Goal: Transaction & Acquisition: Book appointment/travel/reservation

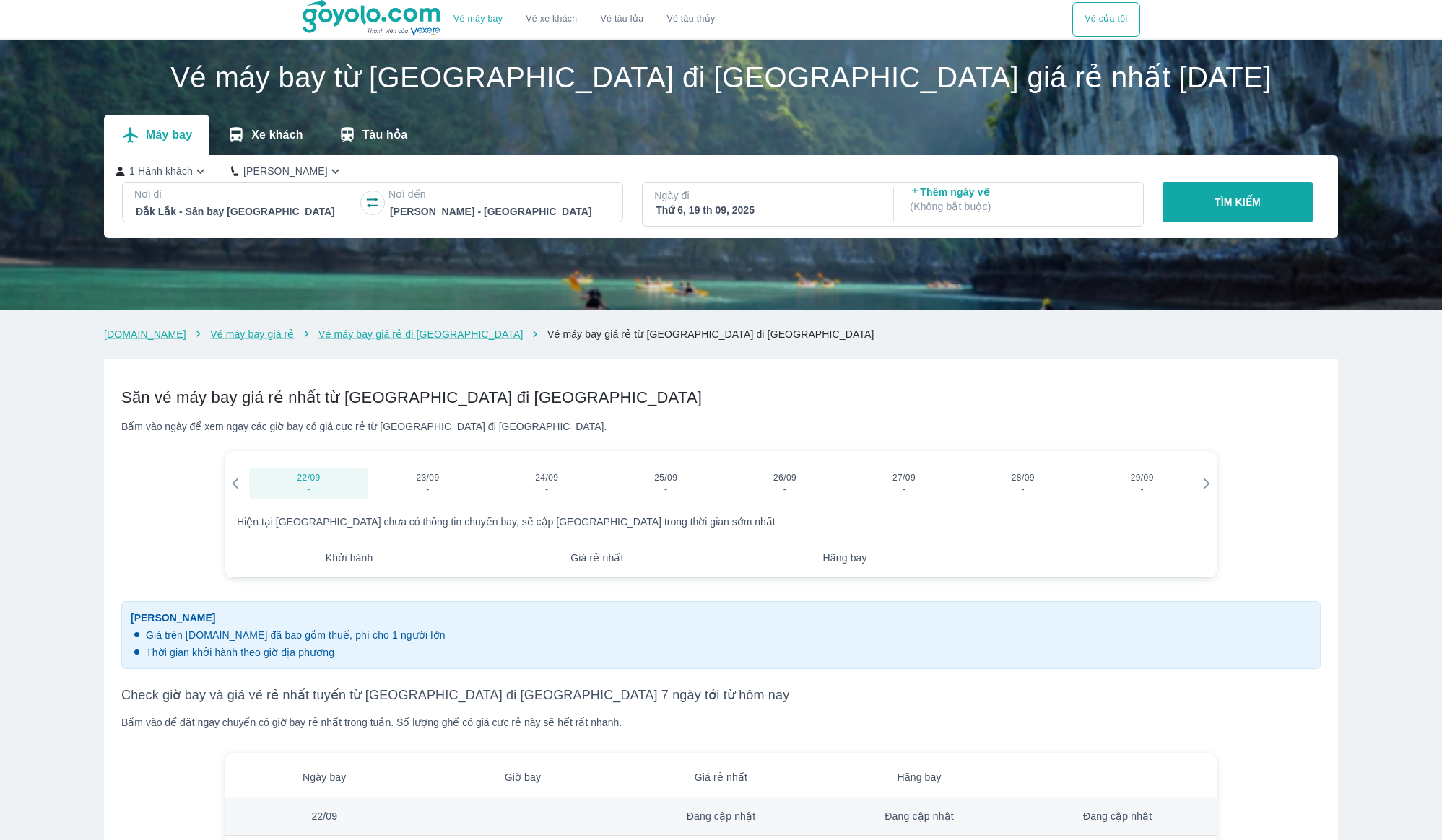
checkbox input "true"
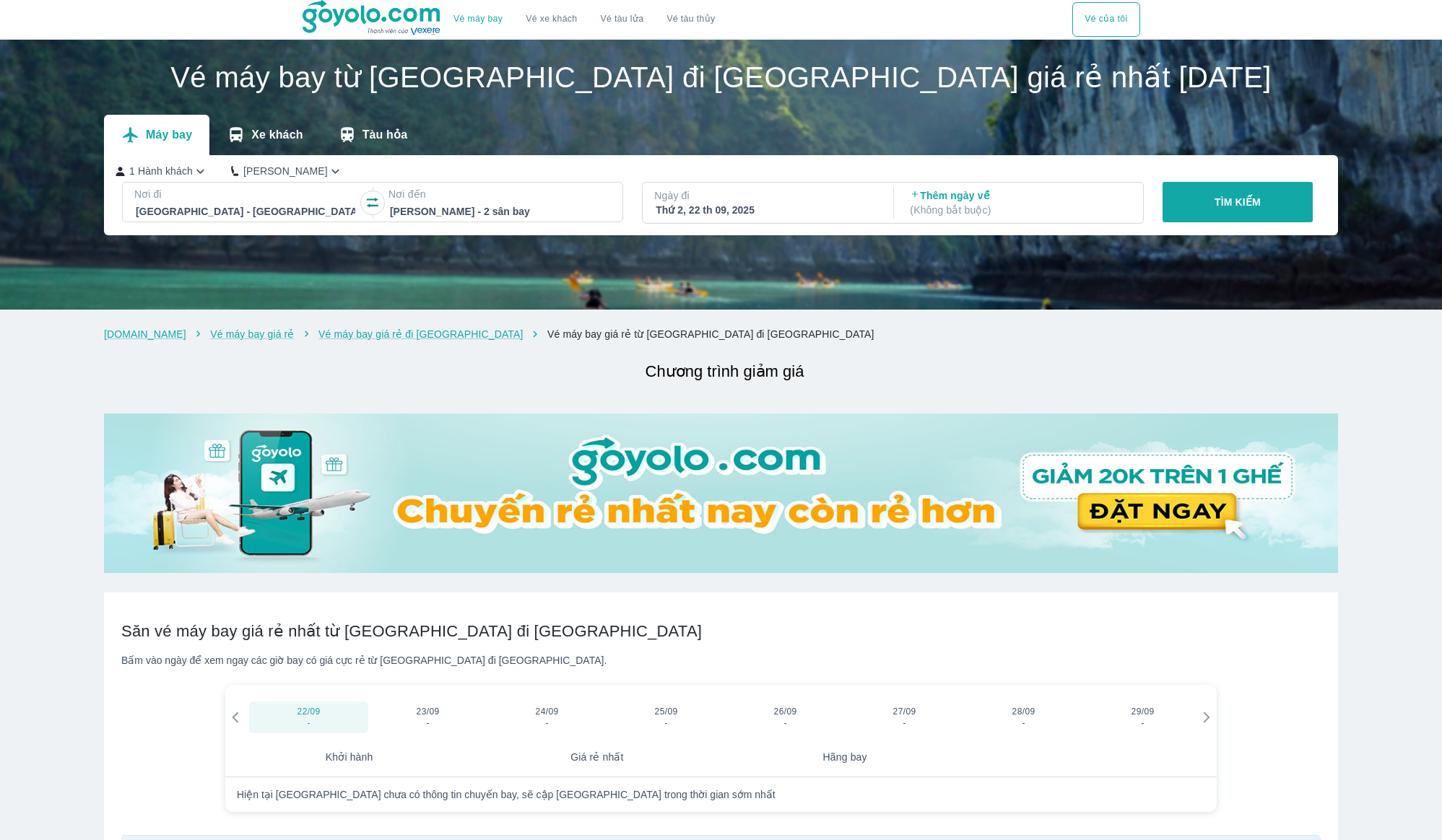
scroll to position [29, 0]
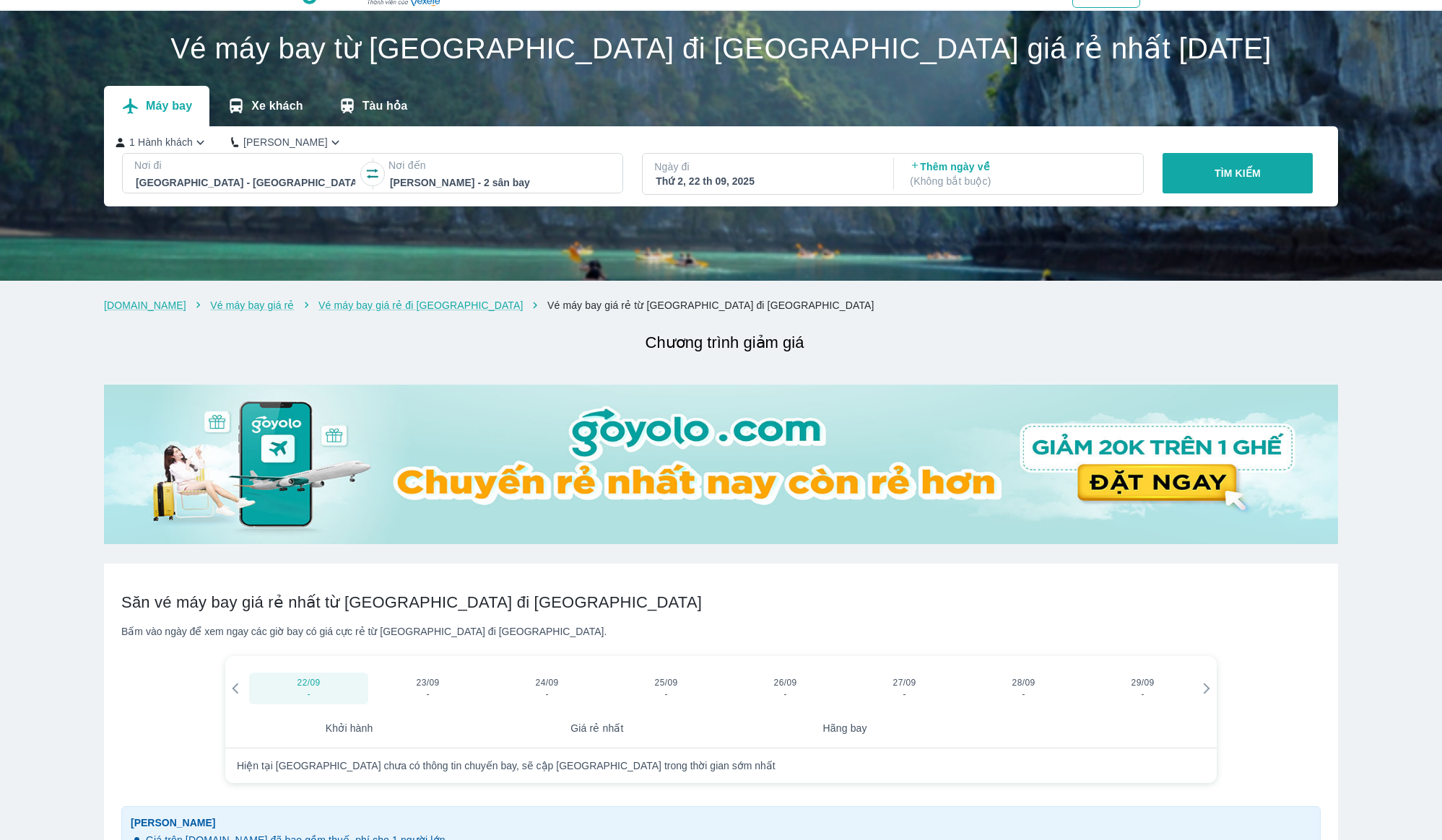
click at [719, 183] on div "Thứ 2, 22 th 09, 2025" at bounding box center [766, 181] width 221 height 14
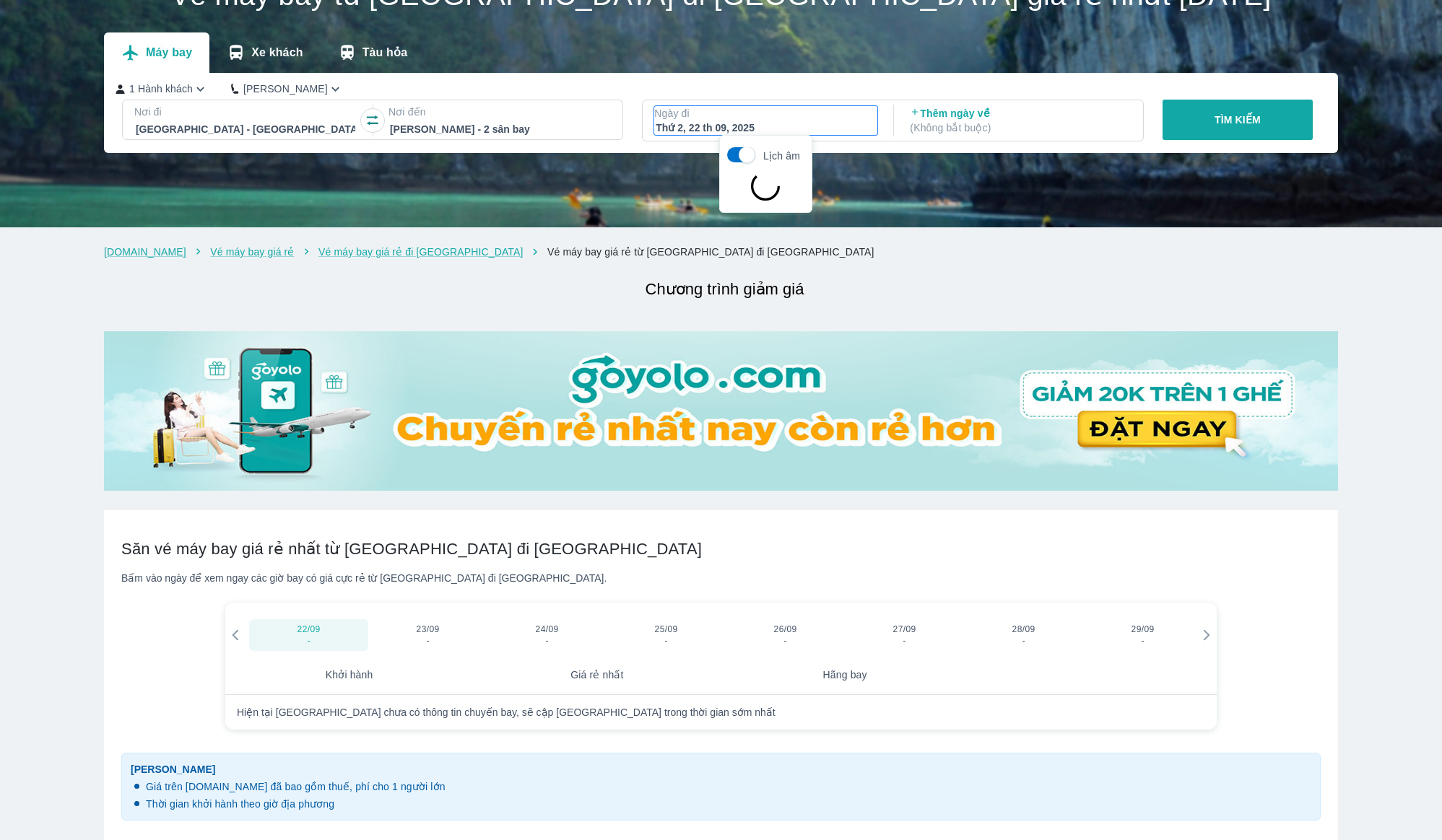
scroll to position [83, 0]
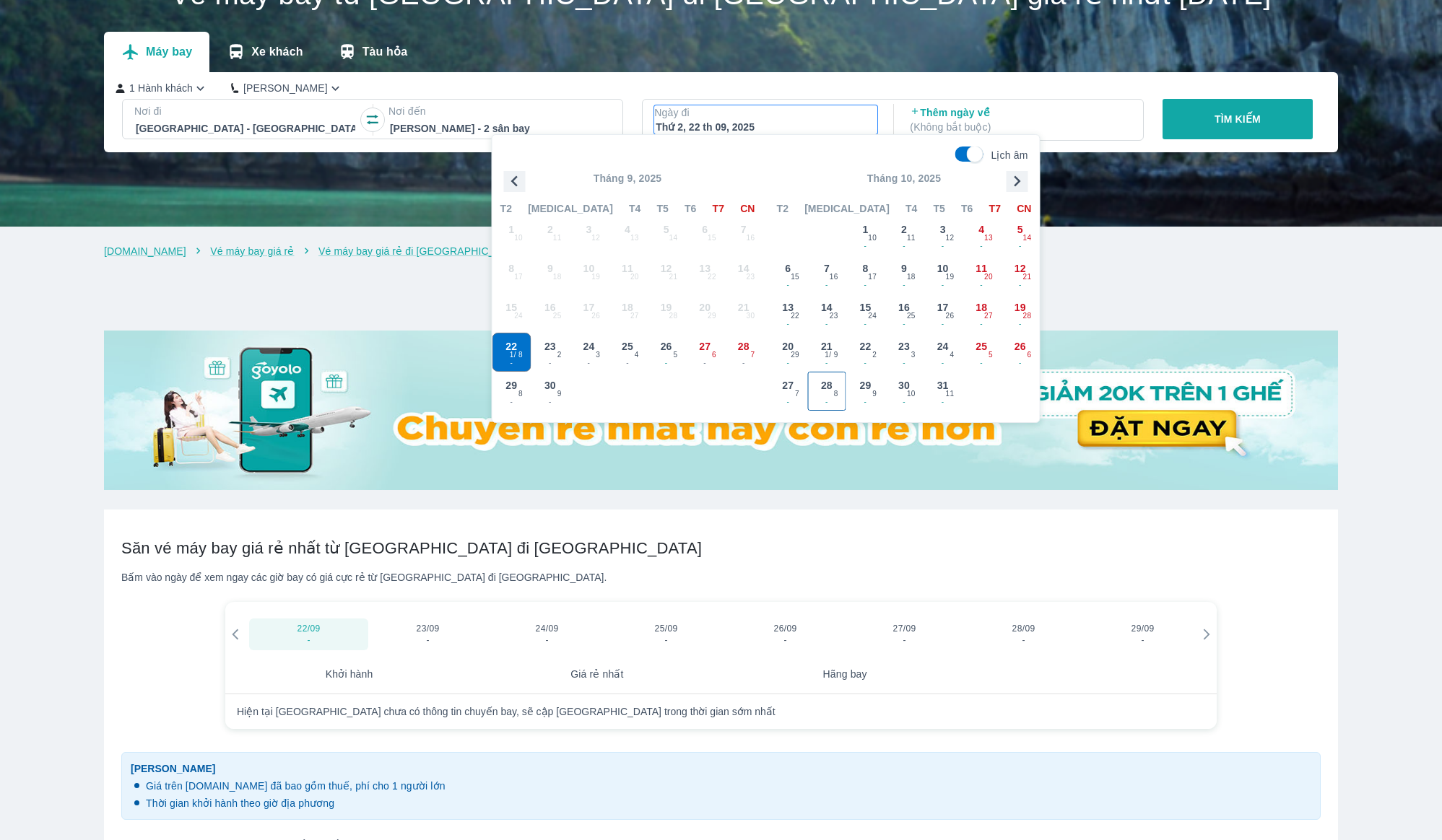
click at [832, 387] on span "28" at bounding box center [827, 386] width 12 height 14
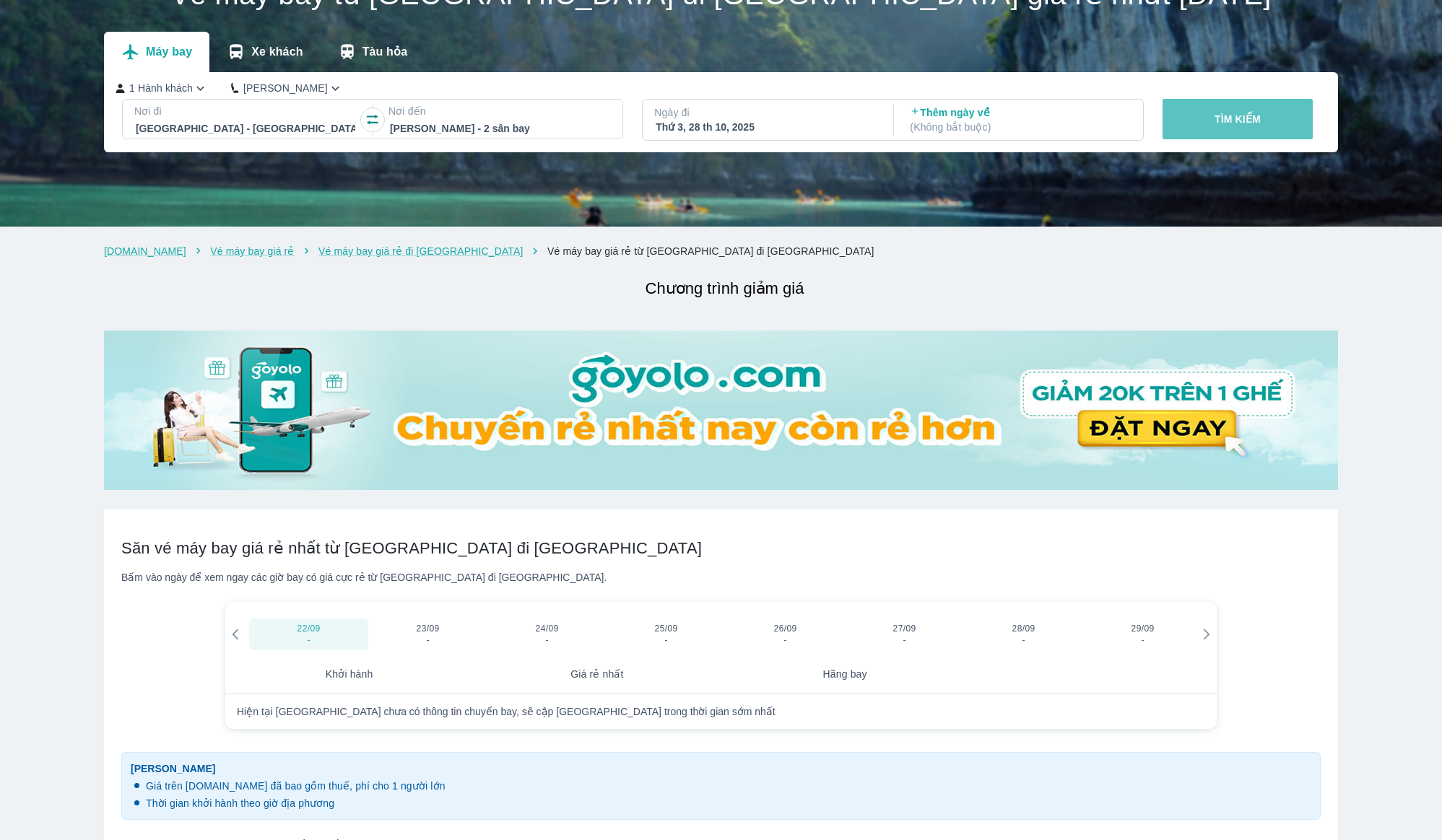
click at [1233, 120] on p "TÌM KIẾM" at bounding box center [1237, 119] width 46 height 14
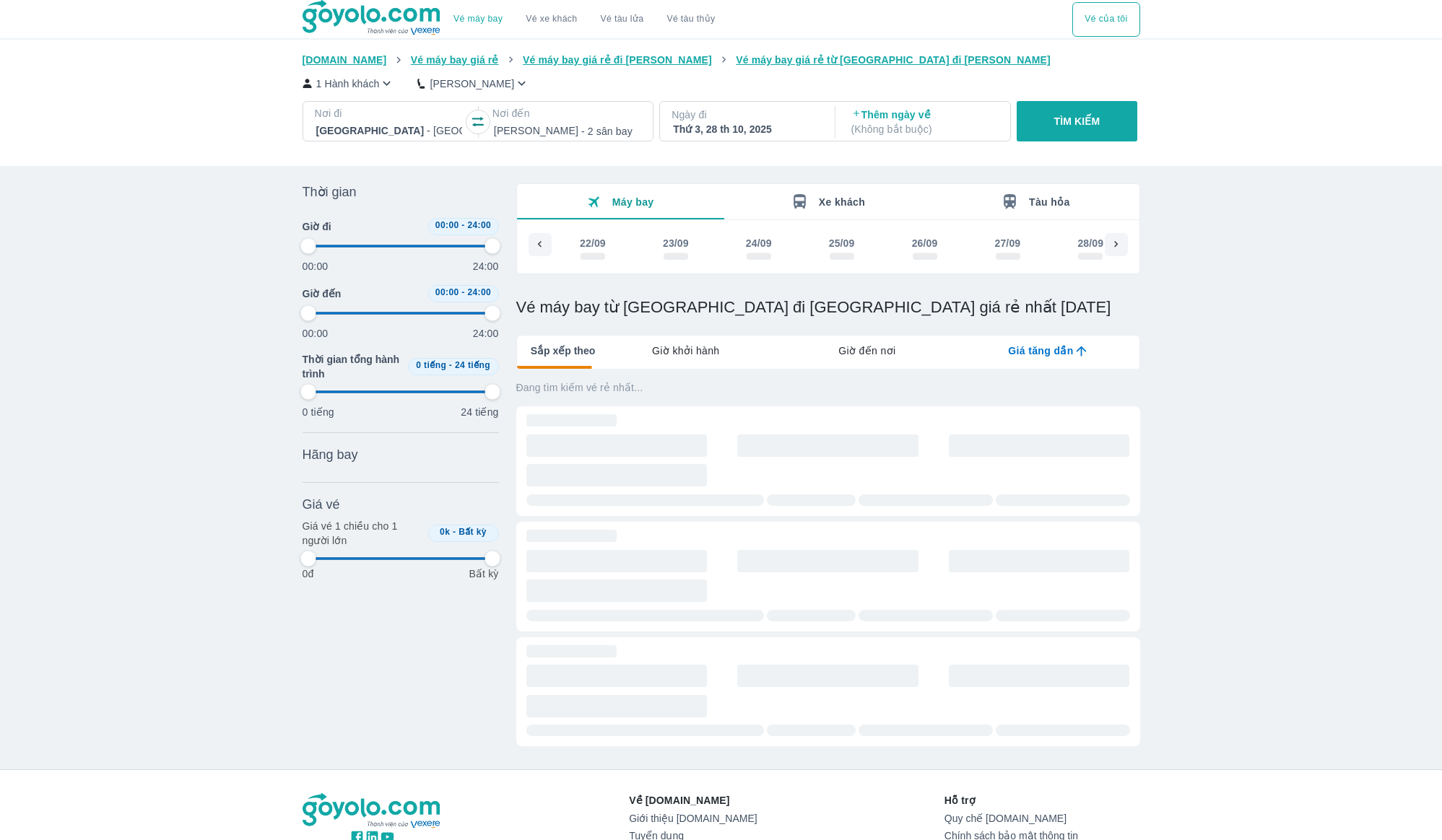
scroll to position [0, 2727]
click at [507, 125] on div at bounding box center [566, 131] width 146 height 17
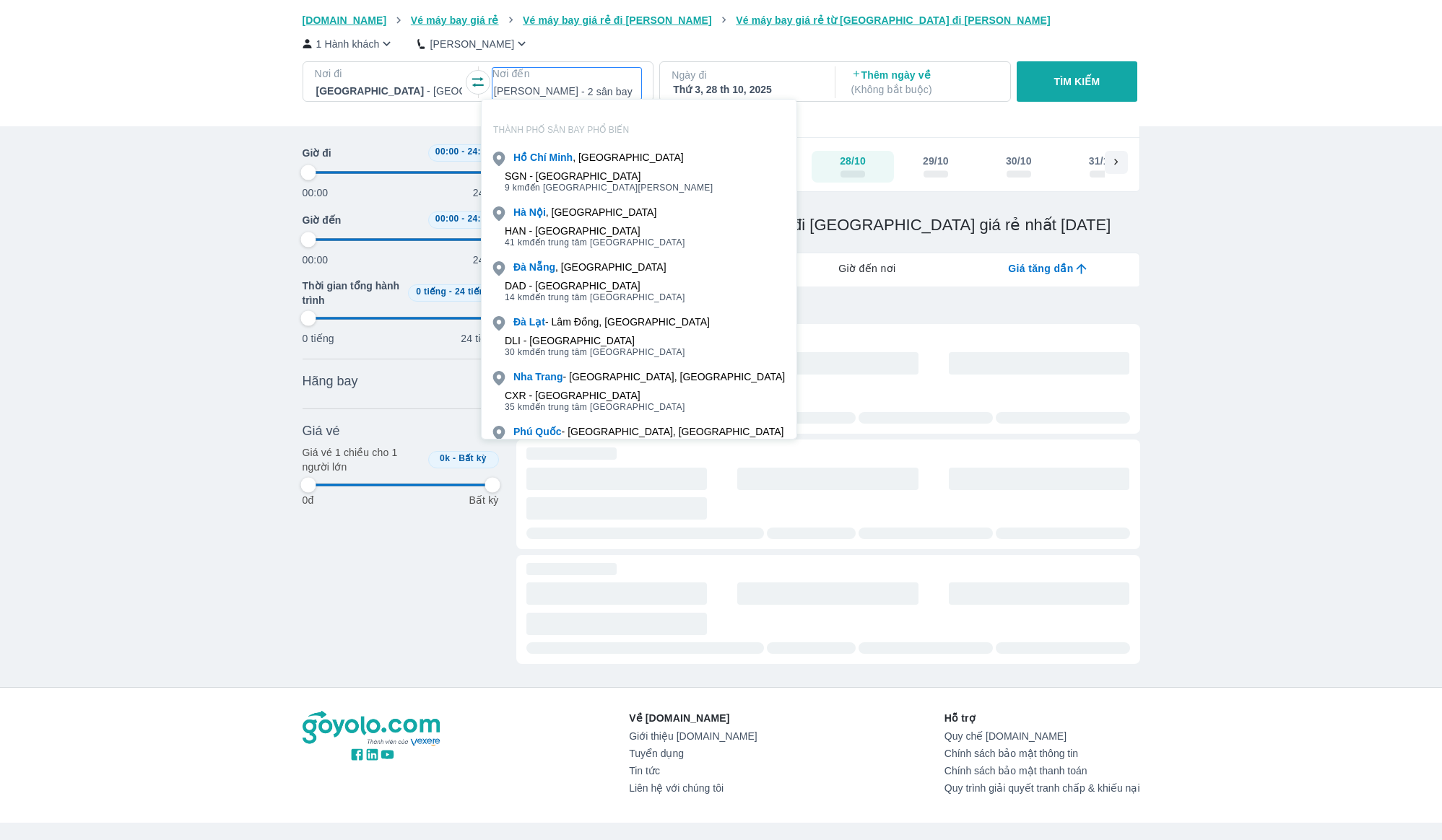
scroll to position [83, 0]
click at [550, 90] on div at bounding box center [566, 91] width 146 height 17
click at [1313, 456] on div "Vé máy bay Vé xe khách Vé tàu lửa Vé tàu thủy Vé của tôi [DOMAIN_NAME] Vé máy b…" at bounding box center [721, 426] width 1442 height 1018
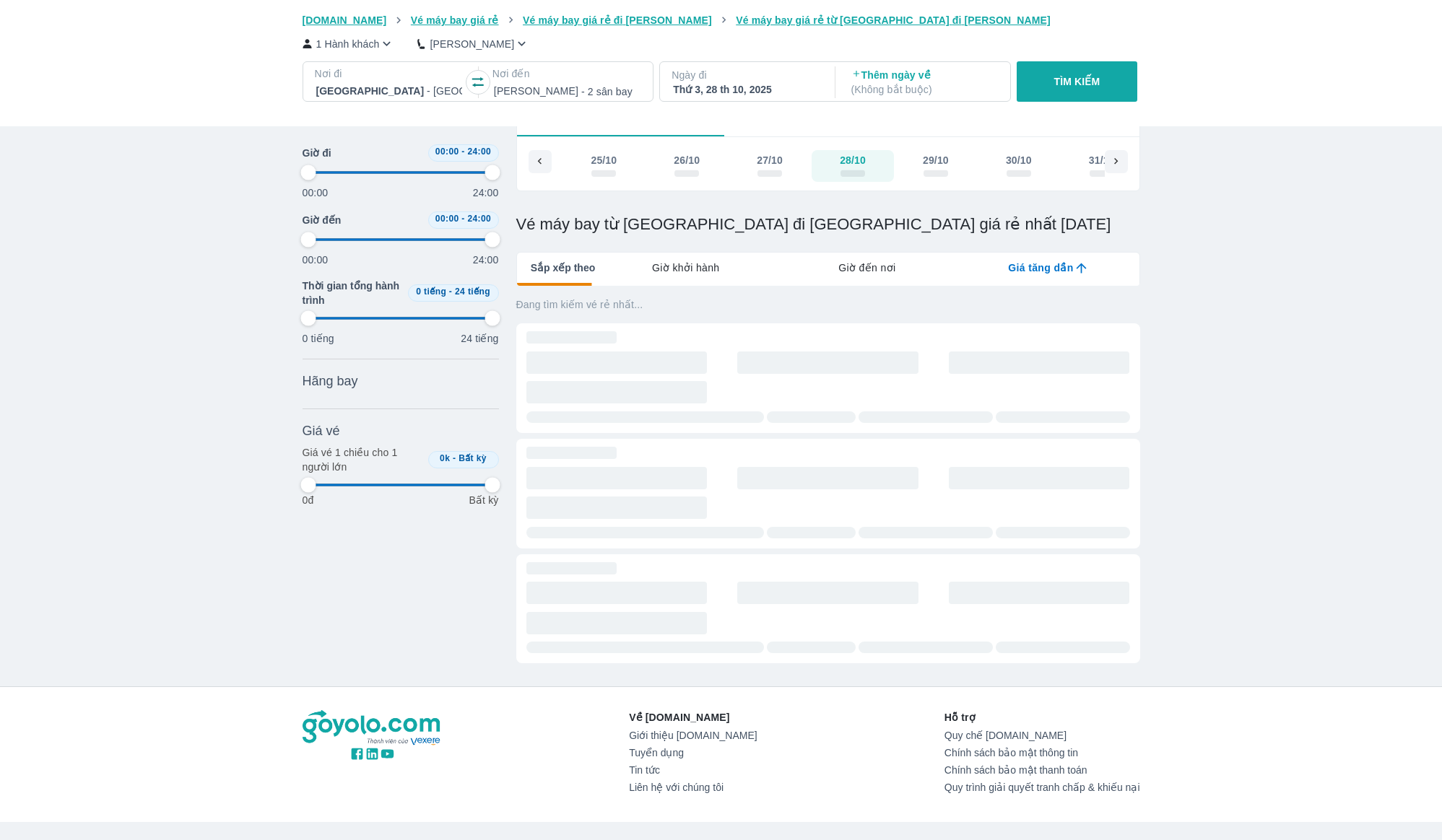
scroll to position [0, 0]
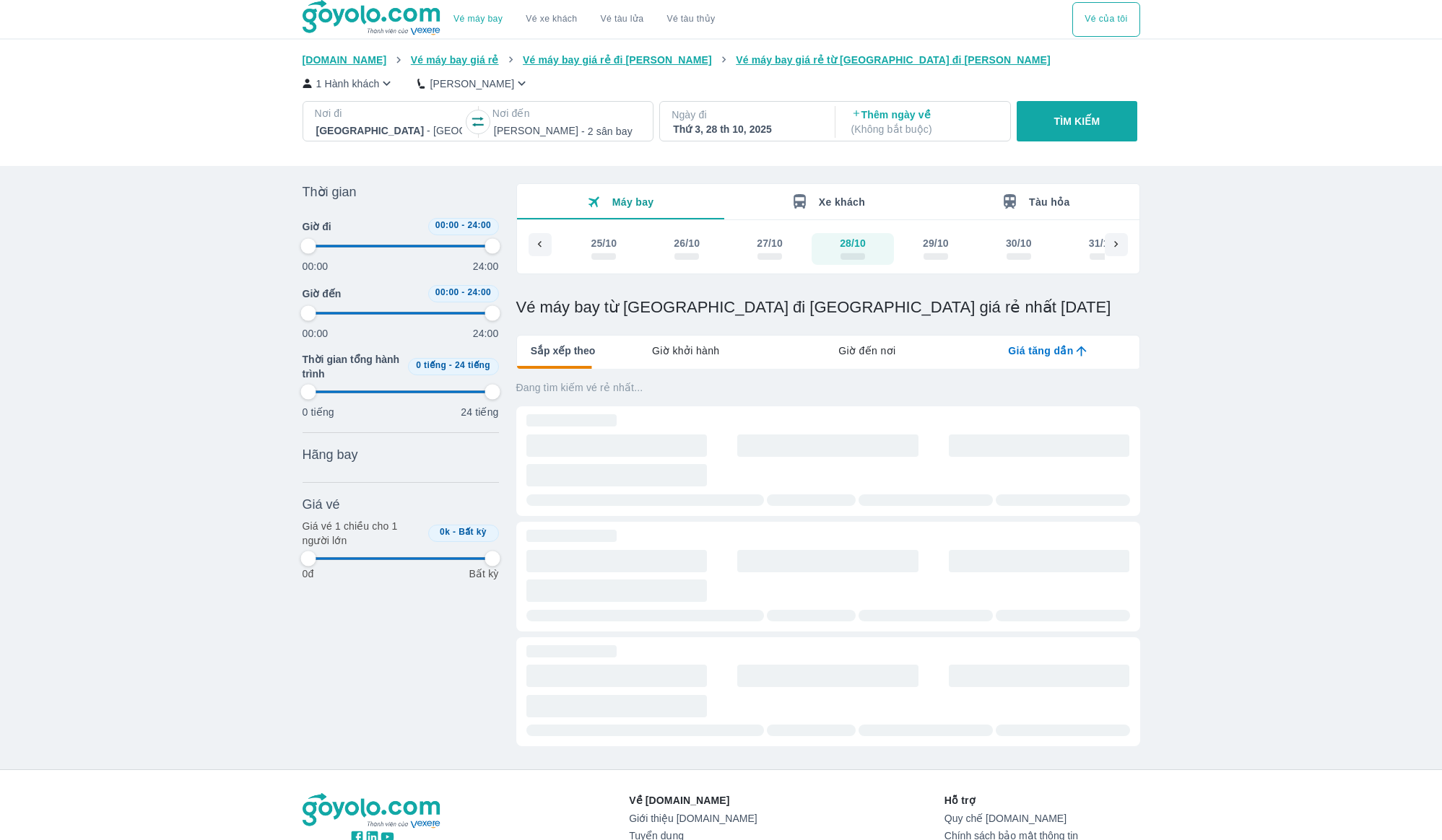
type input "97.9166666666667"
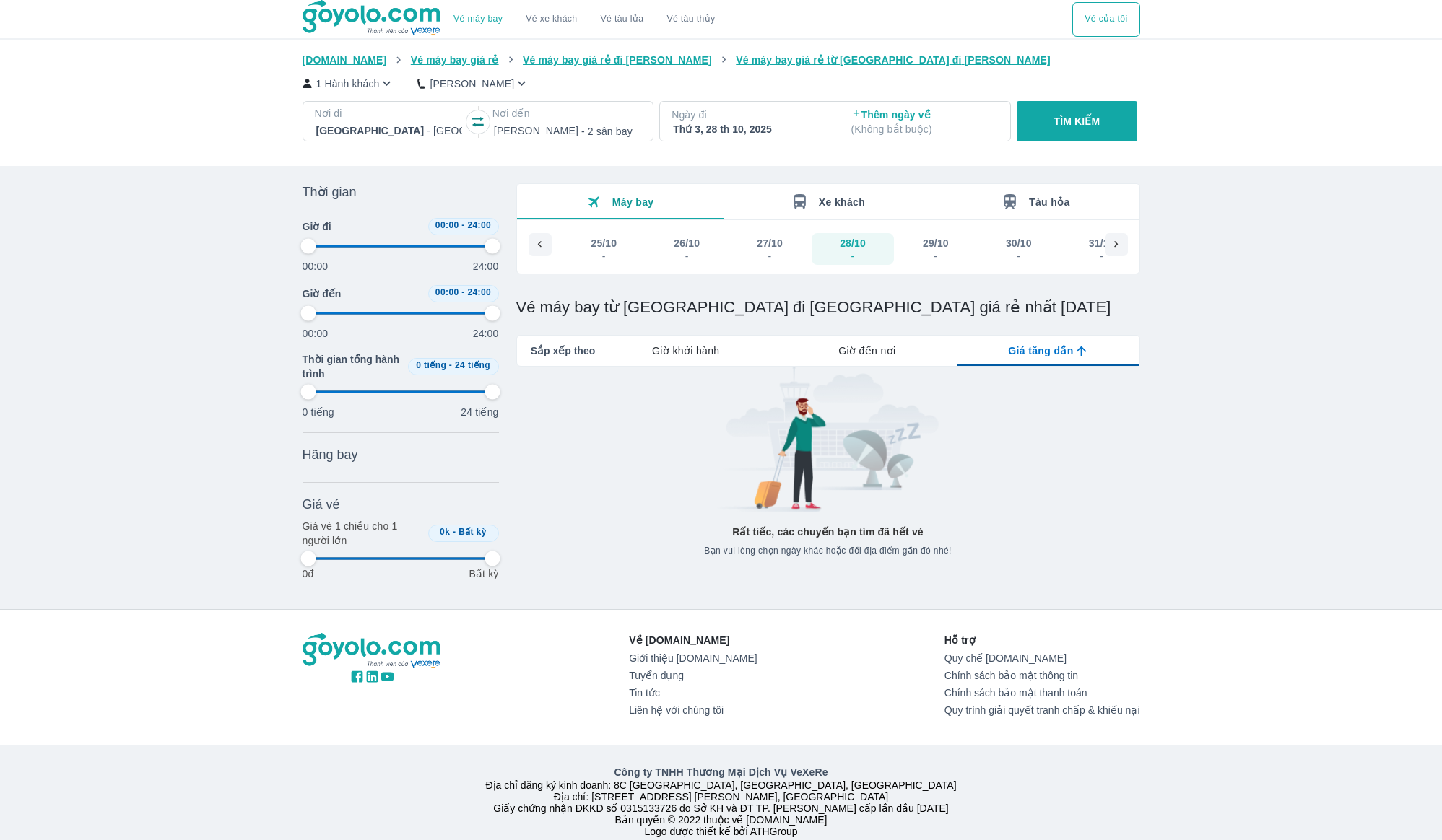
click at [1275, 397] on div "Vé máy bay Vé xe khách Vé tàu lửa Vé tàu thủy Vé của tôi [DOMAIN_NAME] Vé máy b…" at bounding box center [721, 428] width 1442 height 857
click at [584, 353] on span "Sắp xếp theo" at bounding box center [563, 350] width 65 height 14
click at [697, 358] on div "Giờ khởi hành" at bounding box center [686, 350] width 181 height 31
click at [540, 349] on span "Sắp xếp theo" at bounding box center [563, 350] width 65 height 14
type input "97.9166666666667"
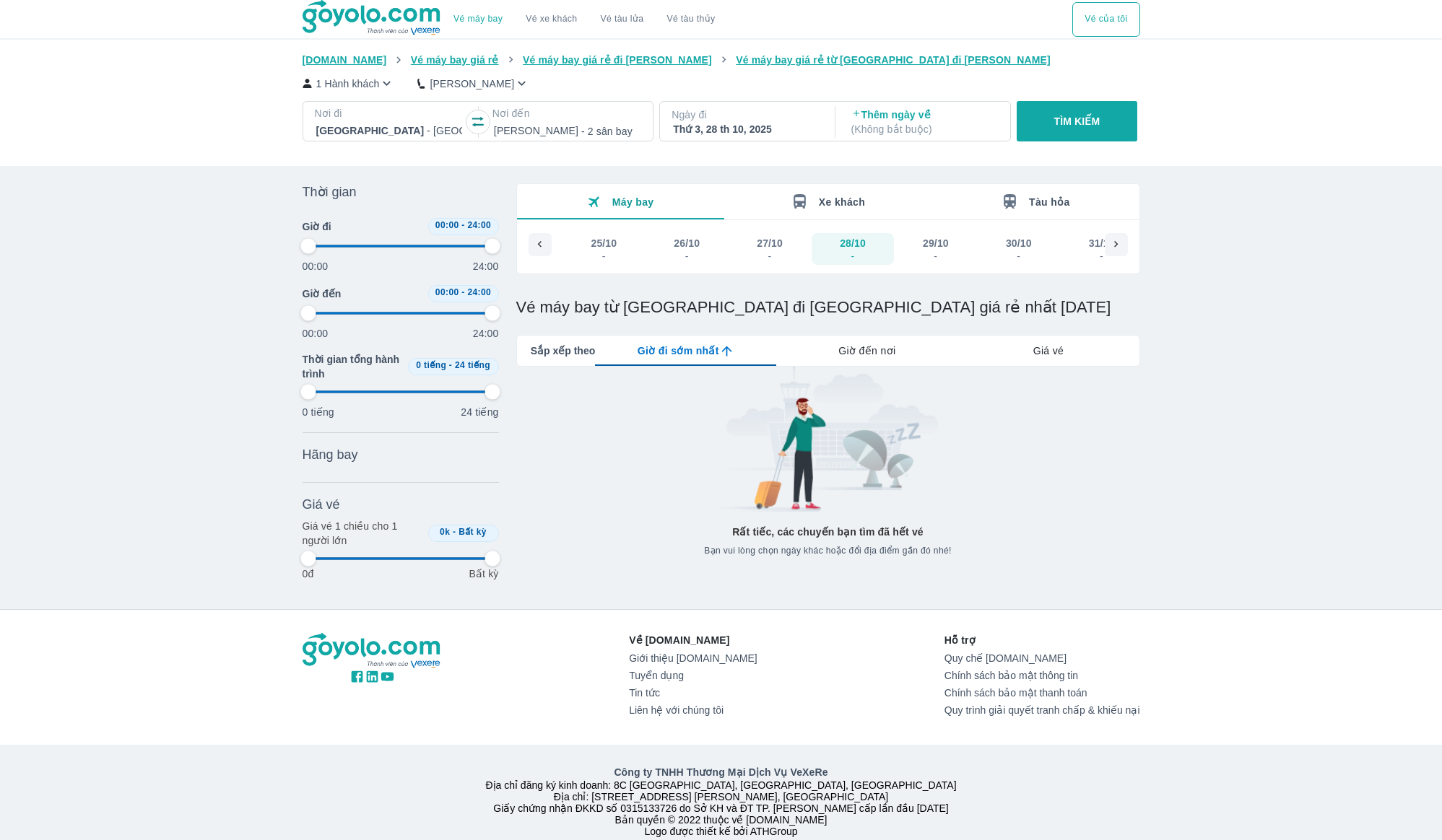
type input "97.9166666666667"
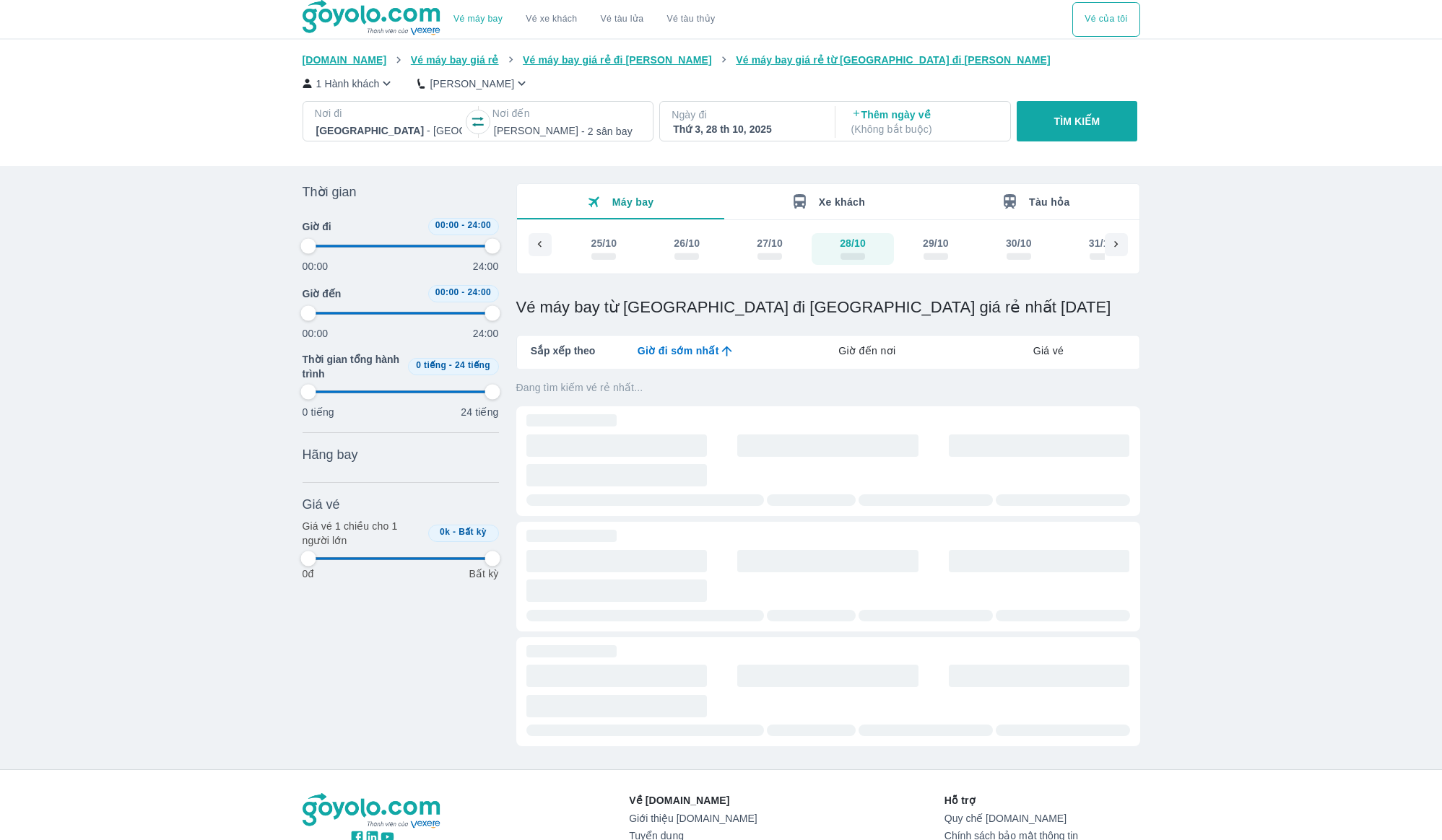
type input "97.9166666666667"
